Goal: Task Accomplishment & Management: Manage account settings

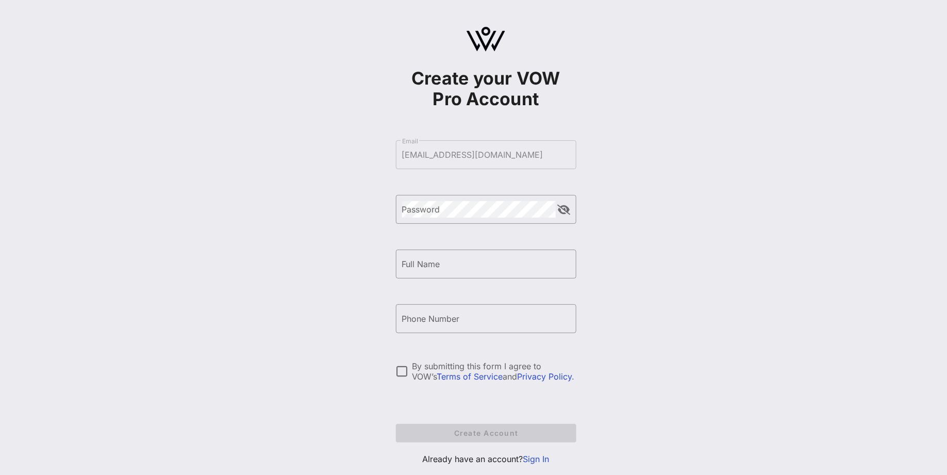
click at [533, 463] on link "Sign In" at bounding box center [536, 459] width 26 height 10
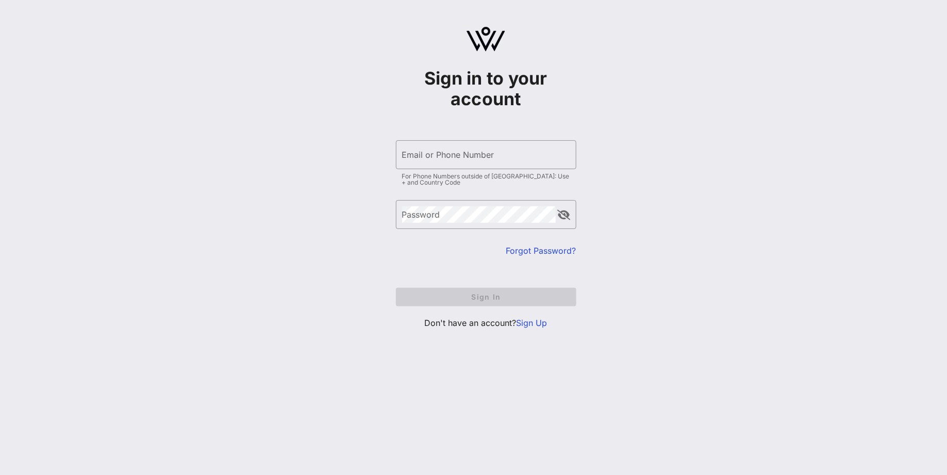
type input "[EMAIL_ADDRESS][DOMAIN_NAME]"
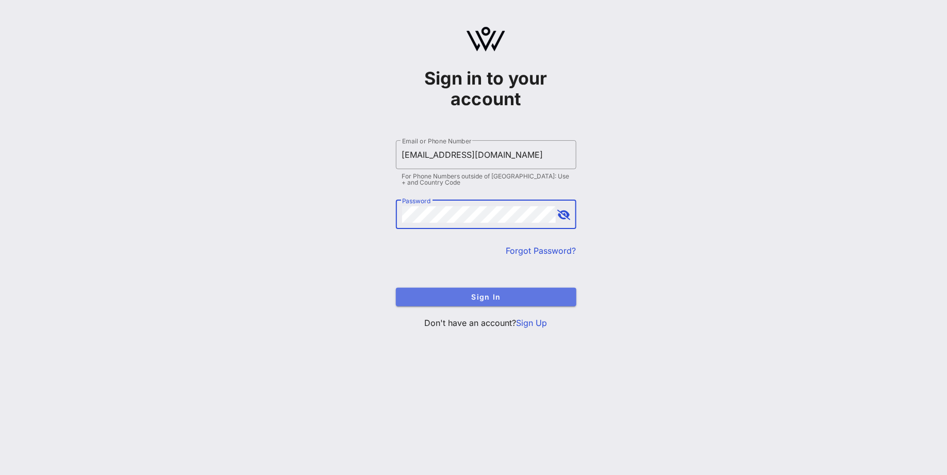
click at [482, 295] on span "Sign In" at bounding box center [486, 296] width 164 height 9
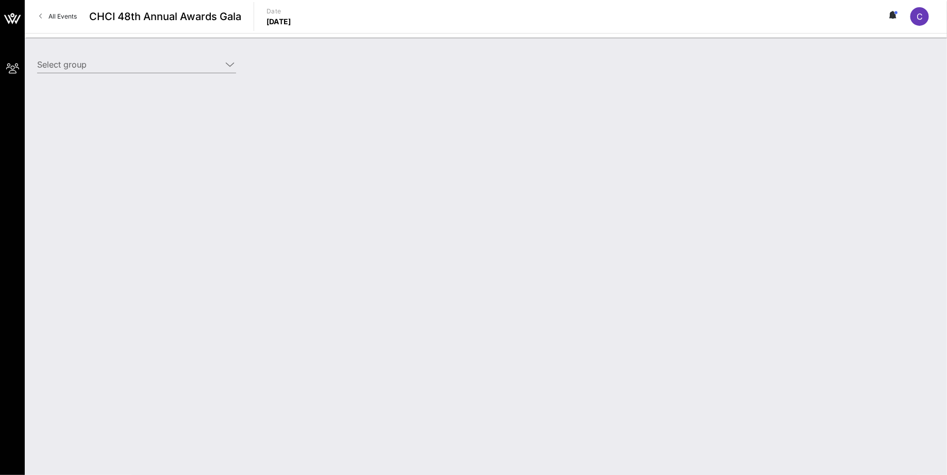
type input "NCTA (NCTA) [[PERSON_NAME], [EMAIL_ADDRESS][DOMAIN_NAME]]"
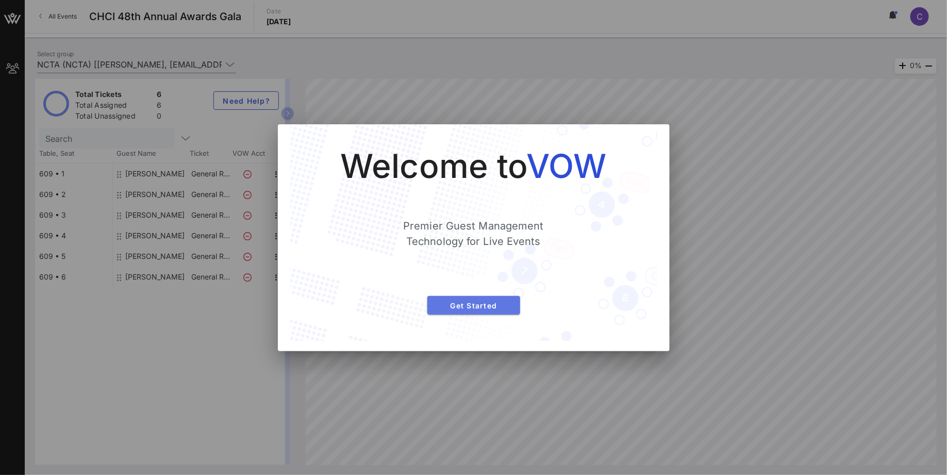
click at [492, 308] on span "Get Started" at bounding box center [474, 305] width 76 height 9
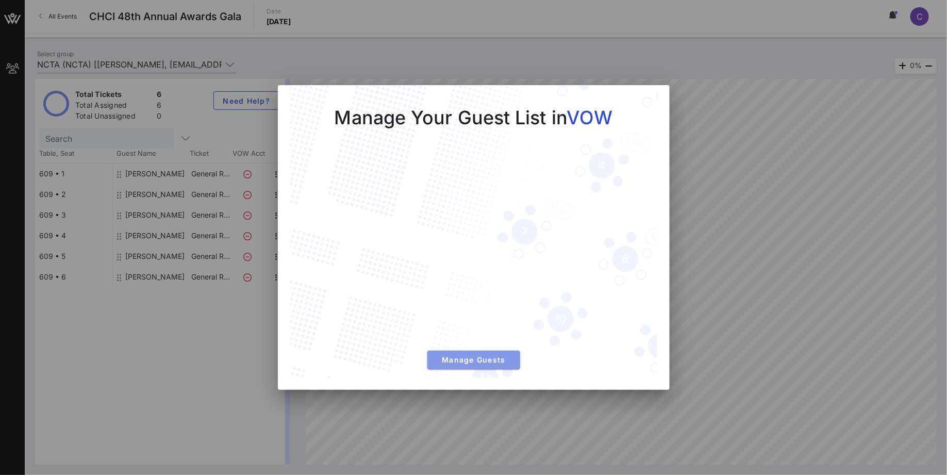
click at [463, 368] on button "Manage Guests" at bounding box center [473, 360] width 93 height 19
